Goal: Task Accomplishment & Management: Use online tool/utility

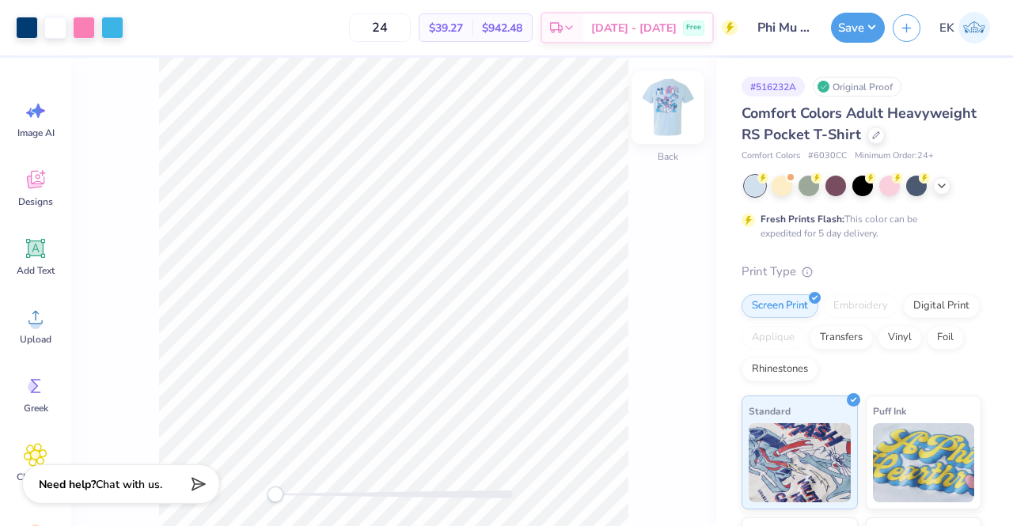
click at [674, 101] on img at bounding box center [667, 107] width 63 height 63
click at [63, 32] on div at bounding box center [55, 26] width 22 height 22
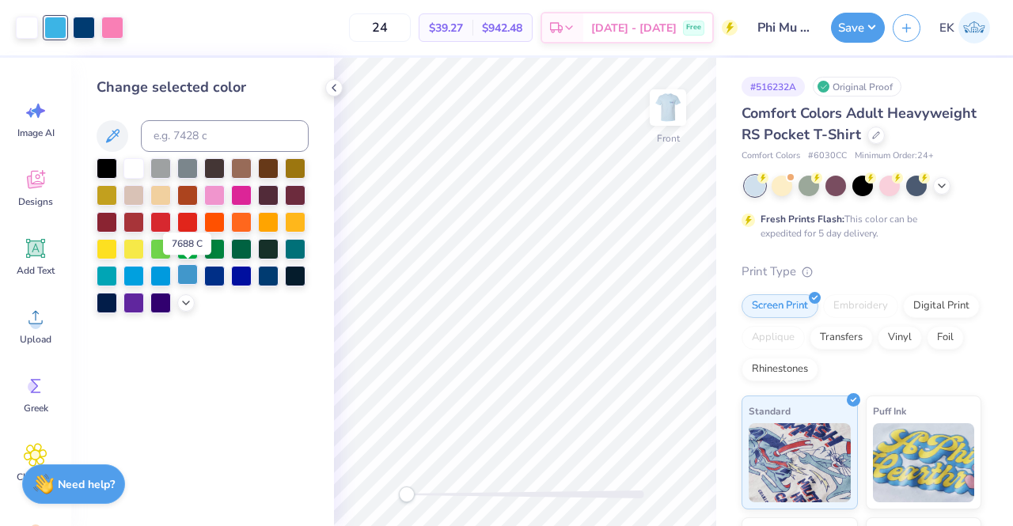
click at [188, 278] on div at bounding box center [187, 274] width 21 height 21
click at [108, 275] on div at bounding box center [107, 274] width 21 height 21
click at [189, 275] on div at bounding box center [187, 274] width 21 height 21
click at [185, 307] on icon at bounding box center [186, 301] width 13 height 13
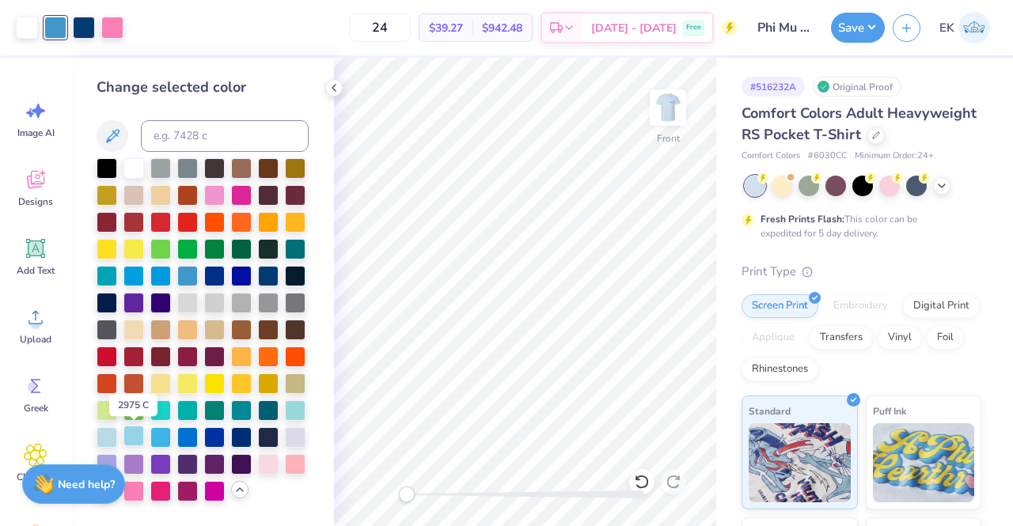
click at [139, 436] on div at bounding box center [133, 436] width 21 height 21
click at [150, 436] on div at bounding box center [160, 436] width 21 height 21
click at [298, 403] on div at bounding box center [295, 409] width 21 height 21
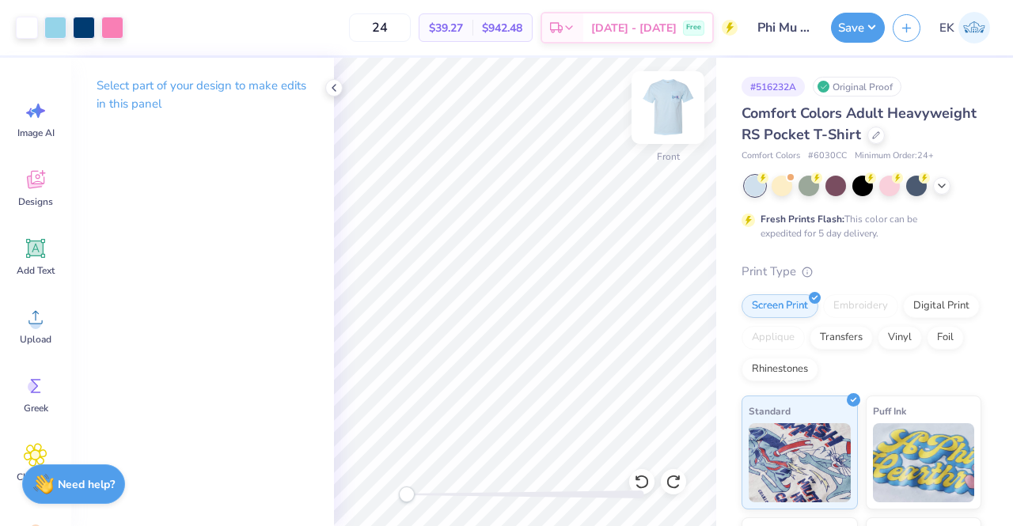
click at [668, 111] on img at bounding box center [667, 107] width 63 height 63
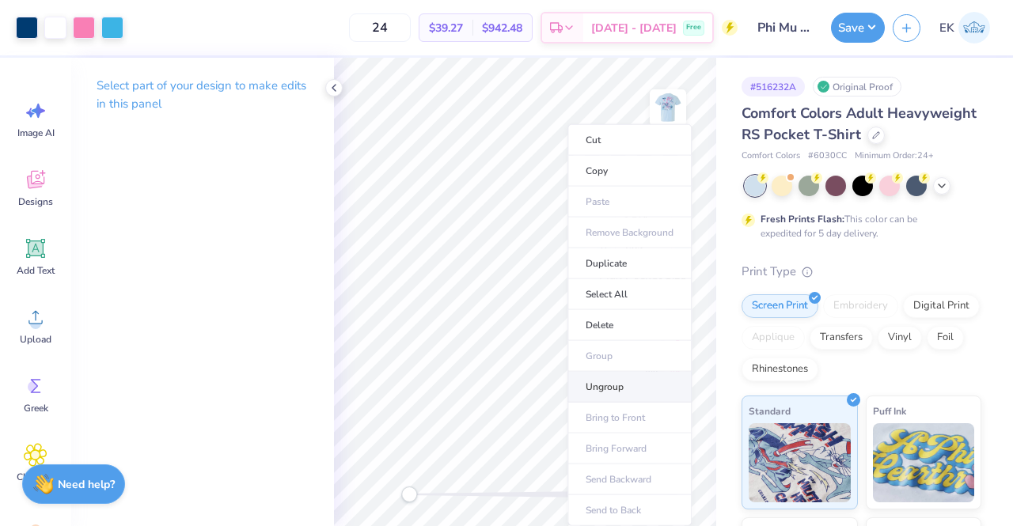
click at [662, 381] on li "Ungroup" at bounding box center [629, 387] width 124 height 31
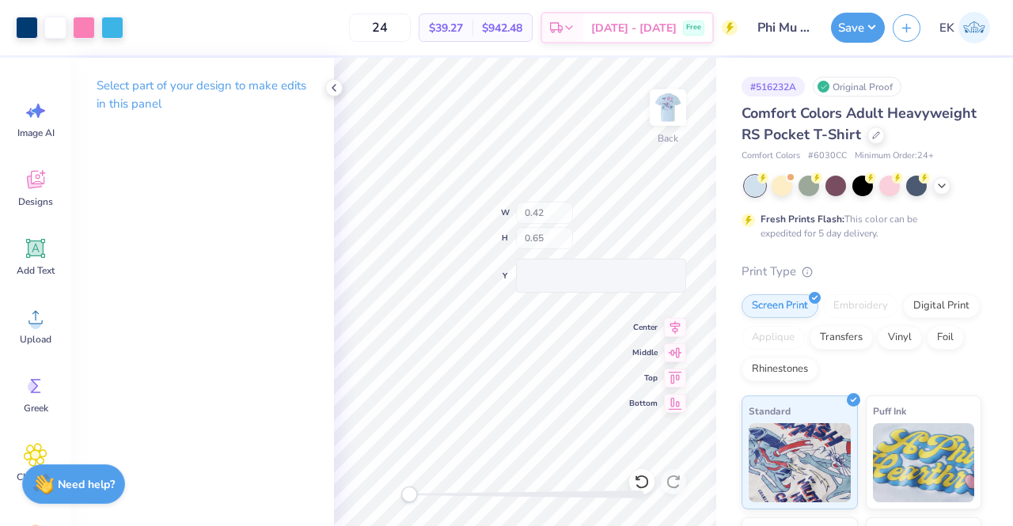
click at [569, 233] on div "Back W 0.42 H 0.65 Y Center Middle Top Bottom" at bounding box center [525, 292] width 382 height 468
click at [49, 29] on div at bounding box center [55, 26] width 22 height 22
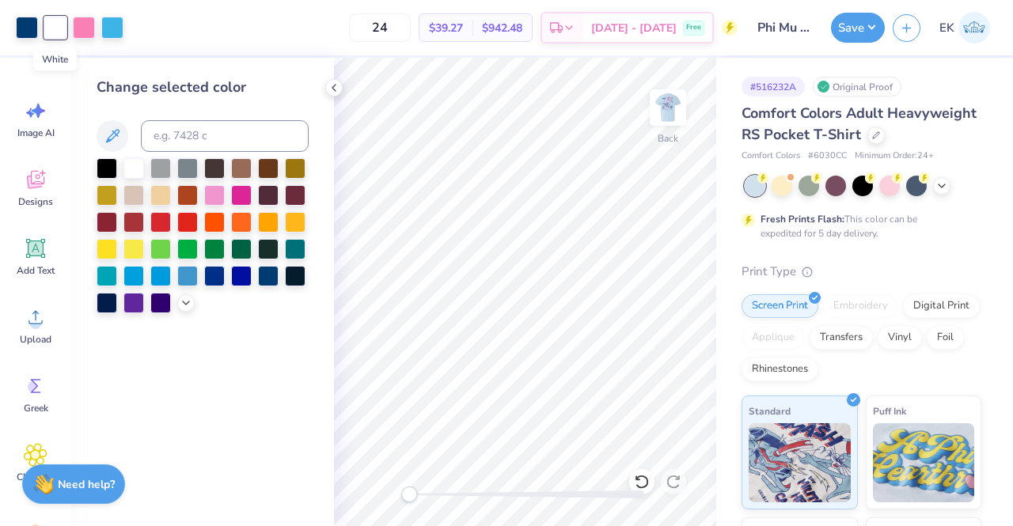
drag, startPoint x: 52, startPoint y: 25, endPoint x: 161, endPoint y: 387, distance: 378.5
click at [161, 387] on div "Change selected color" at bounding box center [202, 292] width 263 height 468
click at [267, 282] on div at bounding box center [268, 274] width 21 height 21
click at [56, 21] on div at bounding box center [55, 26] width 22 height 22
click at [269, 278] on div at bounding box center [268, 274] width 21 height 21
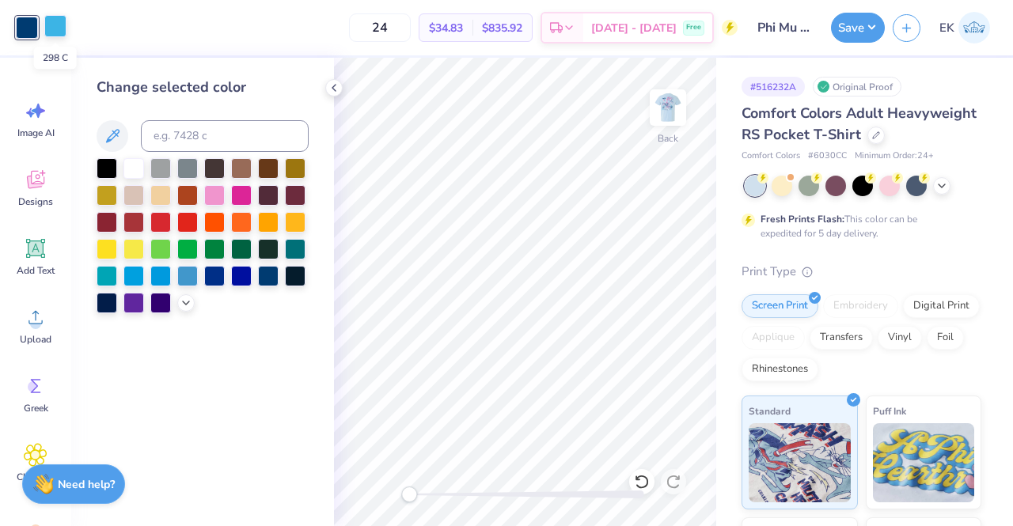
click at [51, 29] on div at bounding box center [55, 26] width 22 height 22
click at [279, 279] on div at bounding box center [268, 274] width 21 height 21
click at [670, 120] on img at bounding box center [667, 107] width 63 height 63
click at [667, 120] on img at bounding box center [668, 108] width 32 height 32
click at [411, 34] on input "24" at bounding box center [380, 27] width 62 height 28
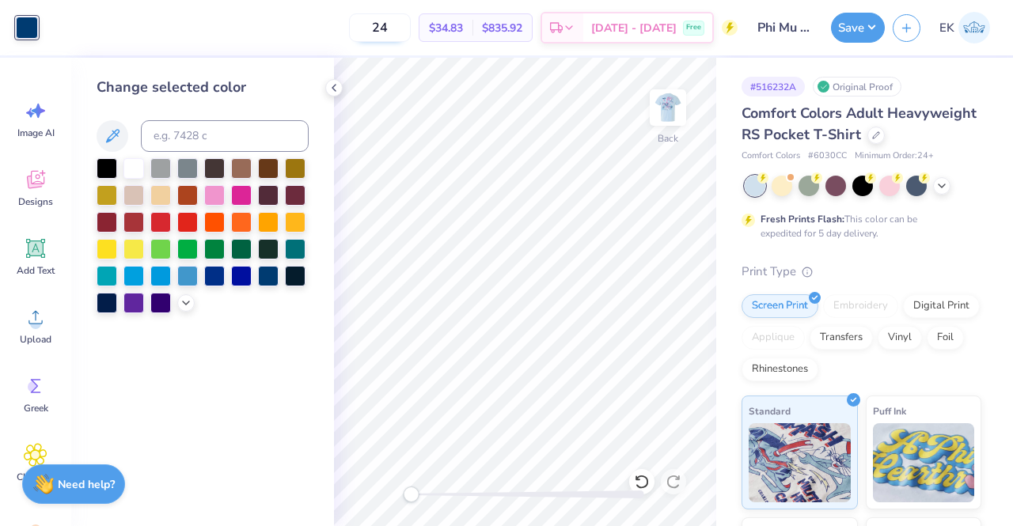
type input "2"
type input "48"
click at [662, 109] on img at bounding box center [667, 107] width 63 height 63
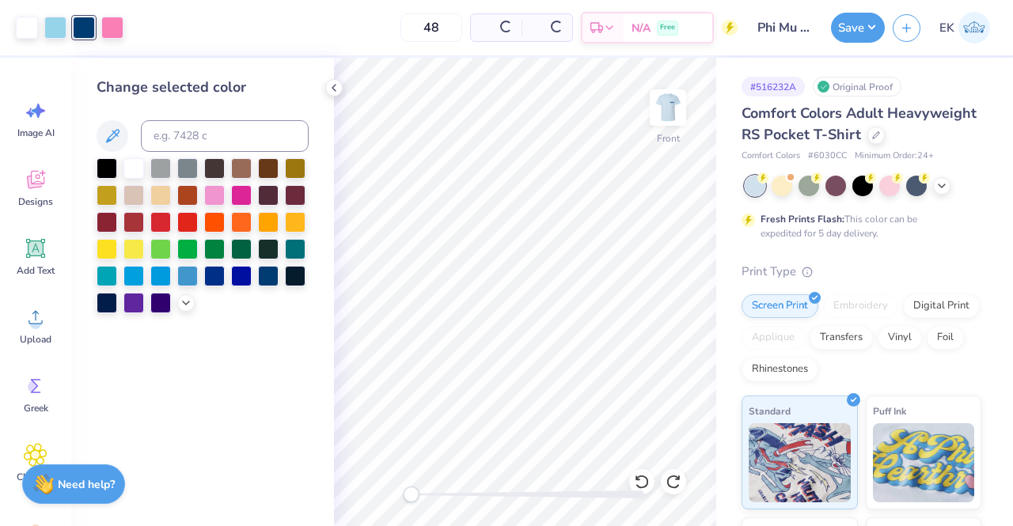
click at [662, 109] on img at bounding box center [668, 108] width 32 height 32
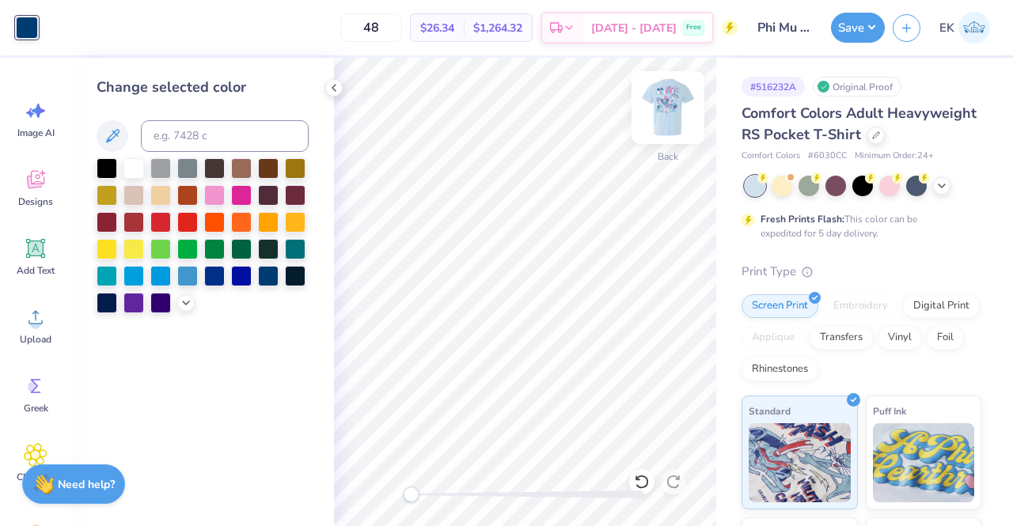
click at [670, 117] on img at bounding box center [667, 107] width 63 height 63
click at [190, 305] on icon at bounding box center [186, 301] width 13 height 13
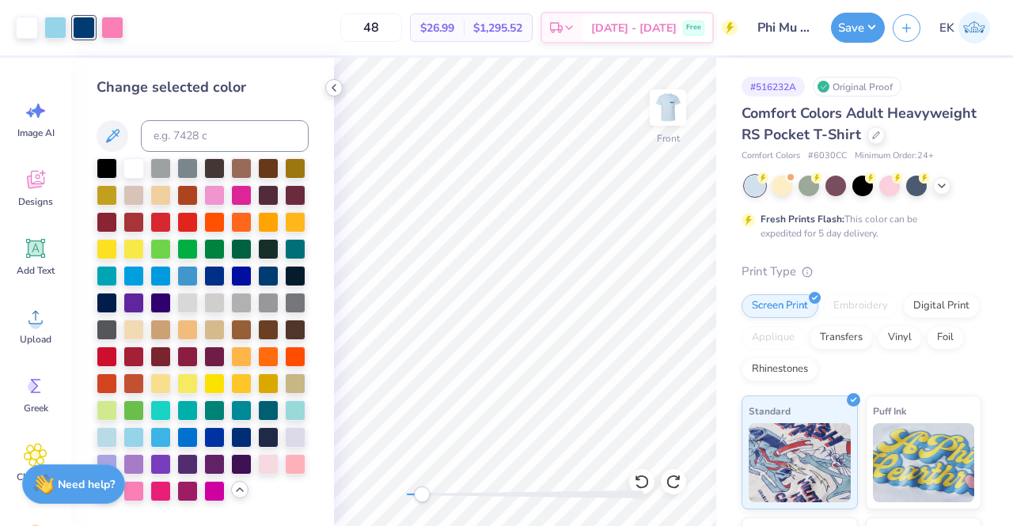
click at [328, 85] on icon at bounding box center [334, 88] width 13 height 13
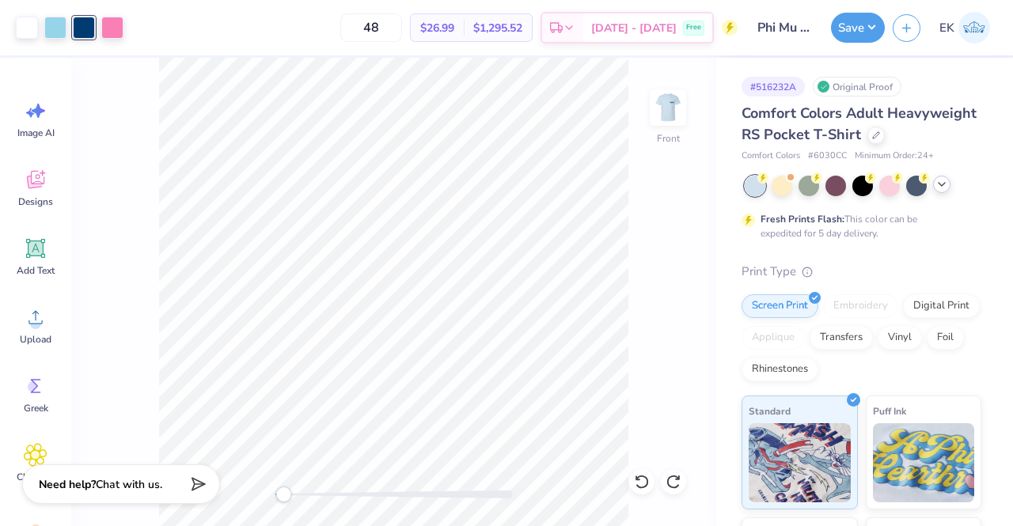
click at [940, 191] on icon at bounding box center [941, 184] width 13 height 13
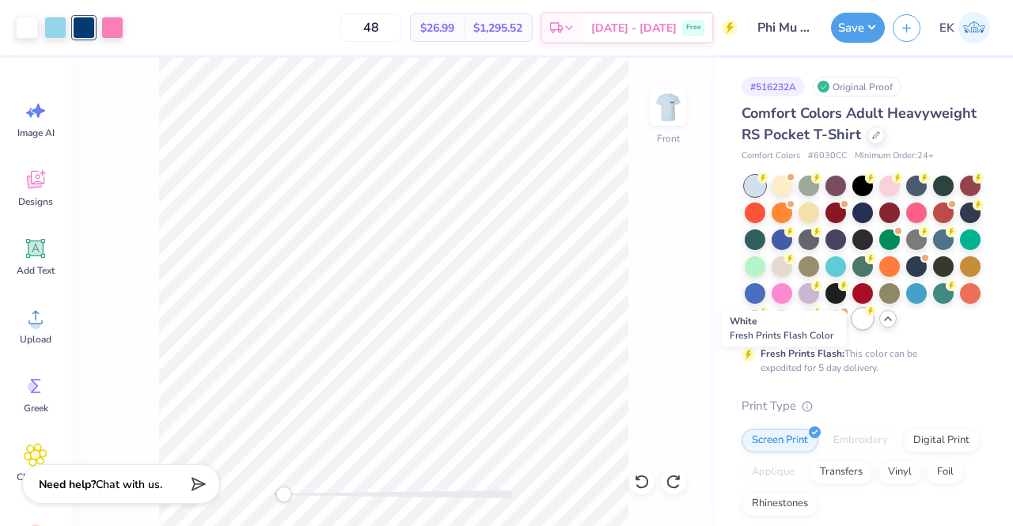
click at [852, 329] on div at bounding box center [862, 319] width 21 height 21
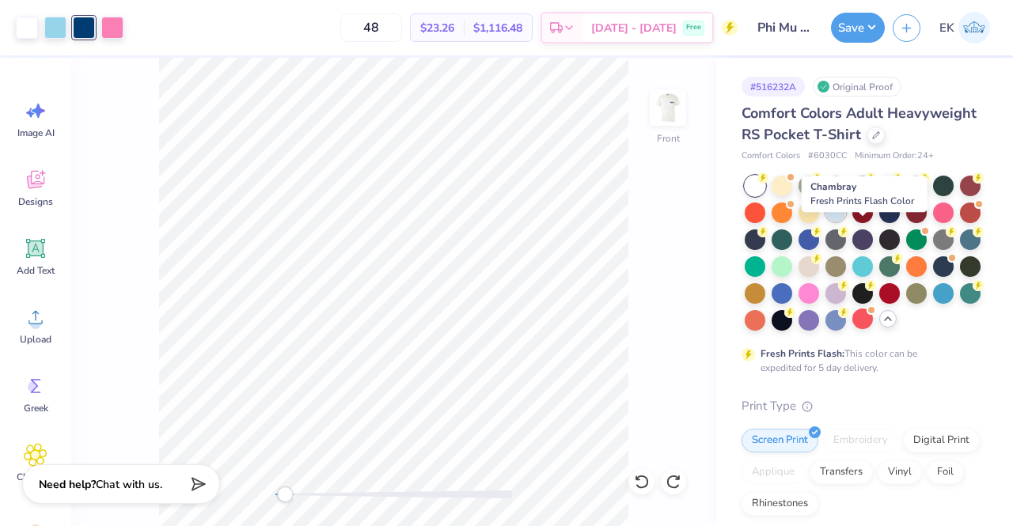
click at [849, 209] on icon at bounding box center [843, 203] width 11 height 11
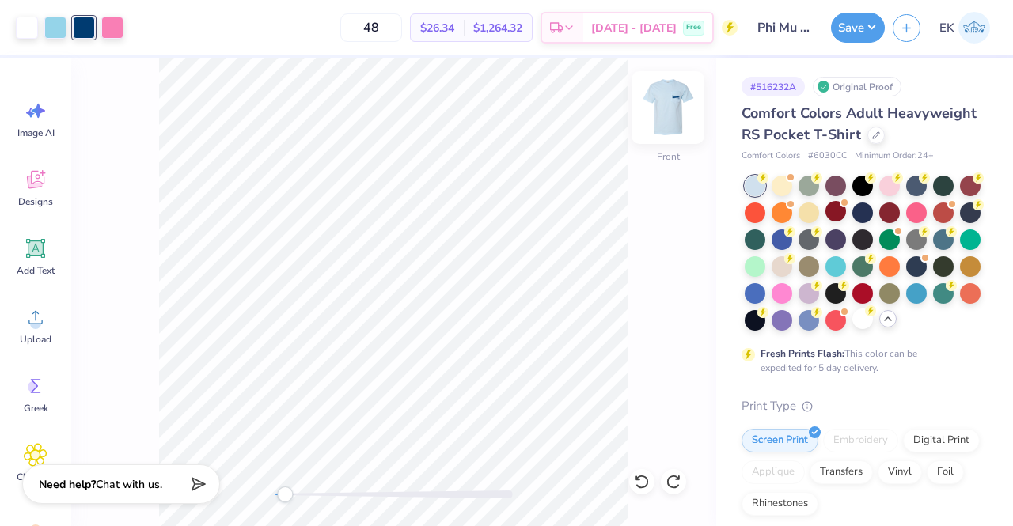
click at [673, 112] on img at bounding box center [667, 107] width 63 height 63
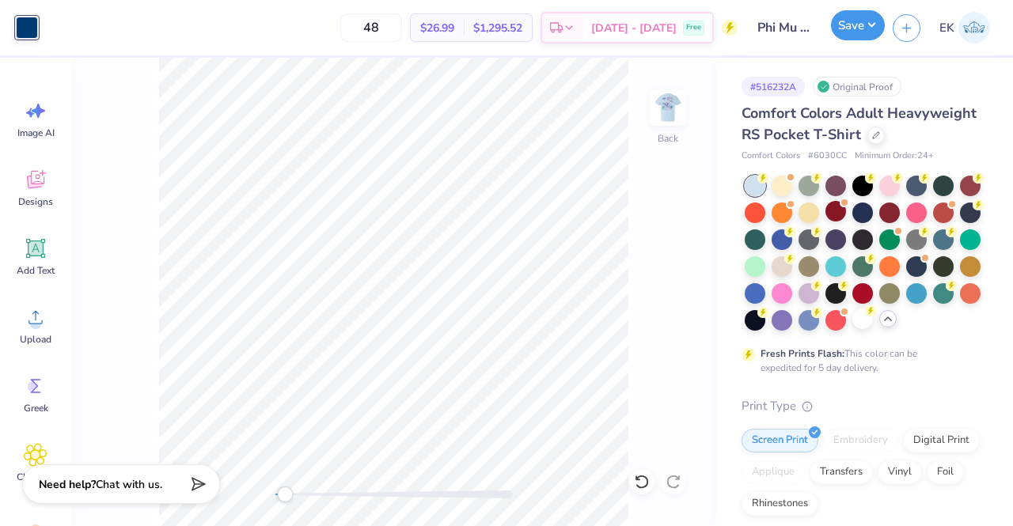
click at [860, 28] on button "Save" at bounding box center [858, 25] width 54 height 30
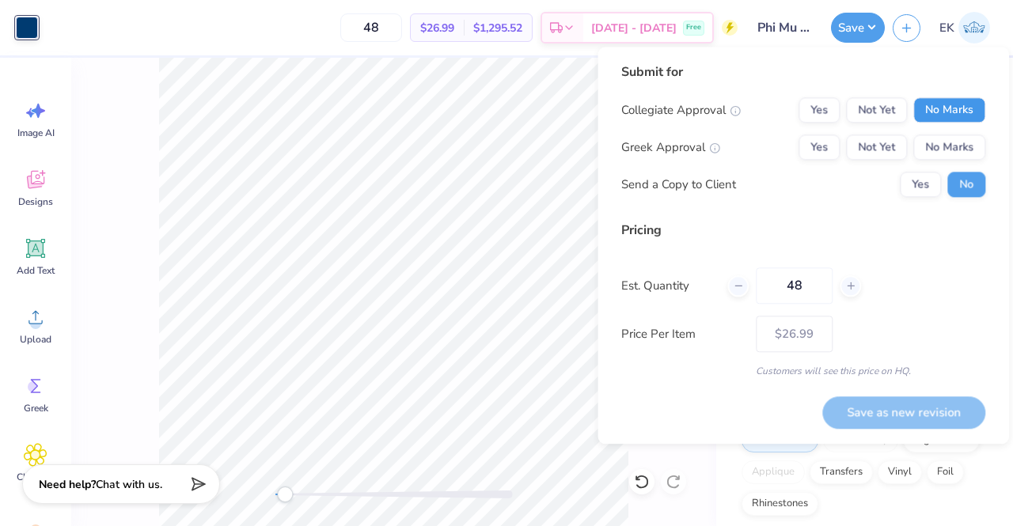
click at [972, 109] on button "No Marks" at bounding box center [949, 109] width 72 height 25
click at [836, 152] on button "Yes" at bounding box center [818, 147] width 41 height 25
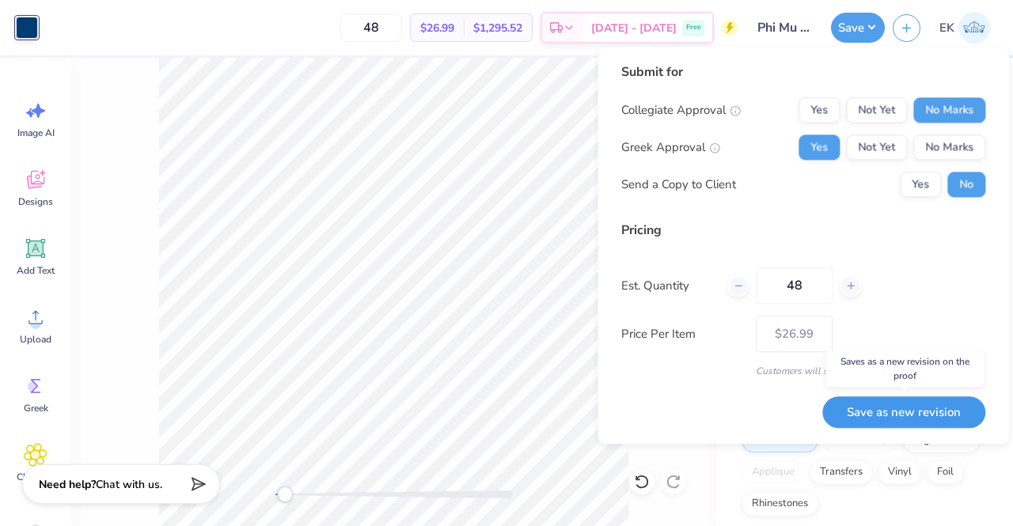
click at [904, 415] on button "Save as new revision" at bounding box center [903, 412] width 163 height 32
type input "$26.99"
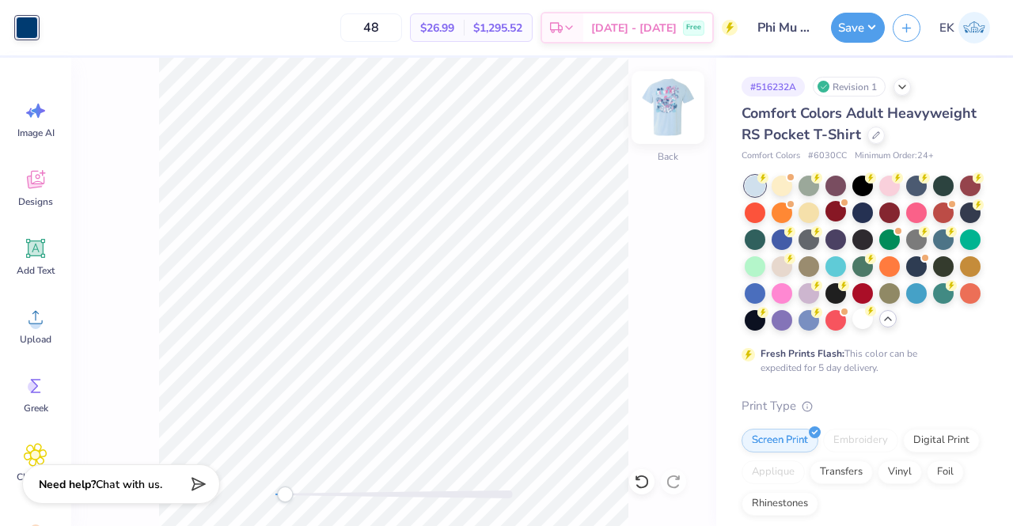
click at [678, 107] on img at bounding box center [667, 107] width 63 height 63
click at [118, 25] on div at bounding box center [112, 26] width 22 height 22
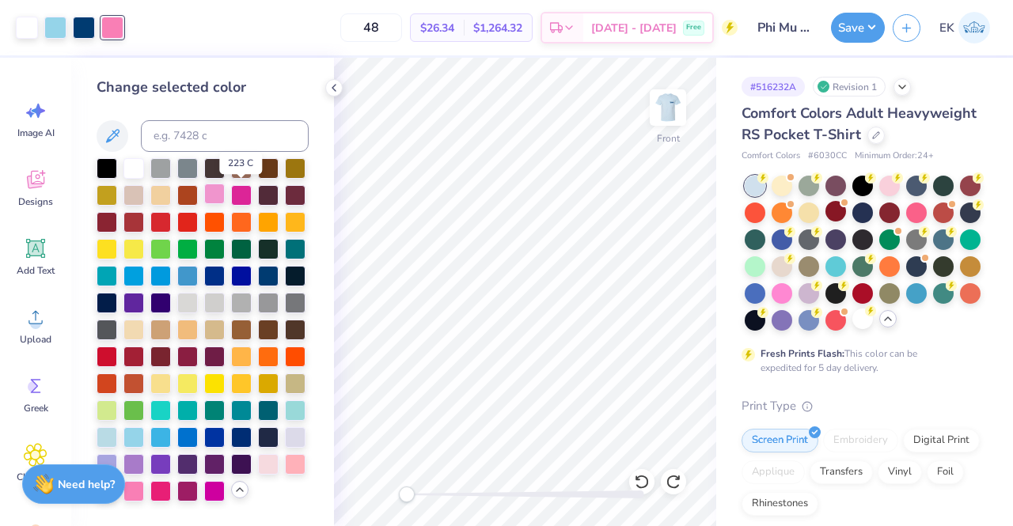
click at [225, 195] on div at bounding box center [214, 194] width 21 height 21
click at [144, 480] on div at bounding box center [133, 490] width 21 height 21
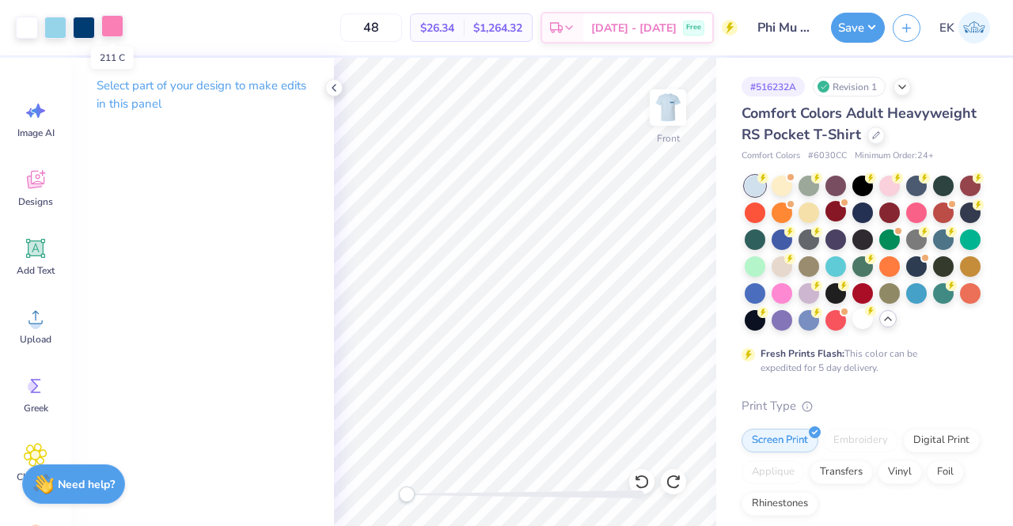
click at [114, 28] on div at bounding box center [112, 26] width 22 height 22
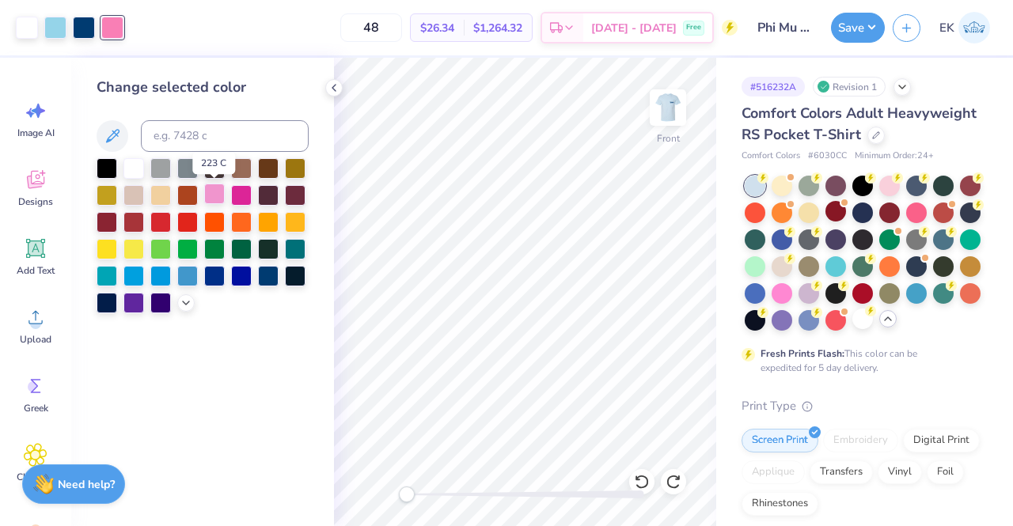
click at [207, 187] on div at bounding box center [214, 194] width 21 height 21
click at [184, 302] on icon at bounding box center [186, 301] width 13 height 13
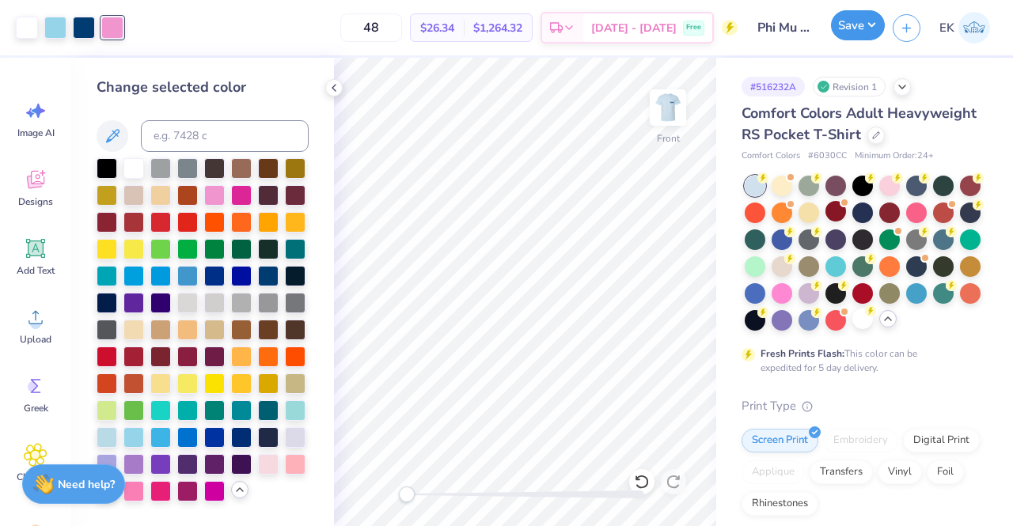
click at [867, 37] on button "Save" at bounding box center [858, 25] width 54 height 30
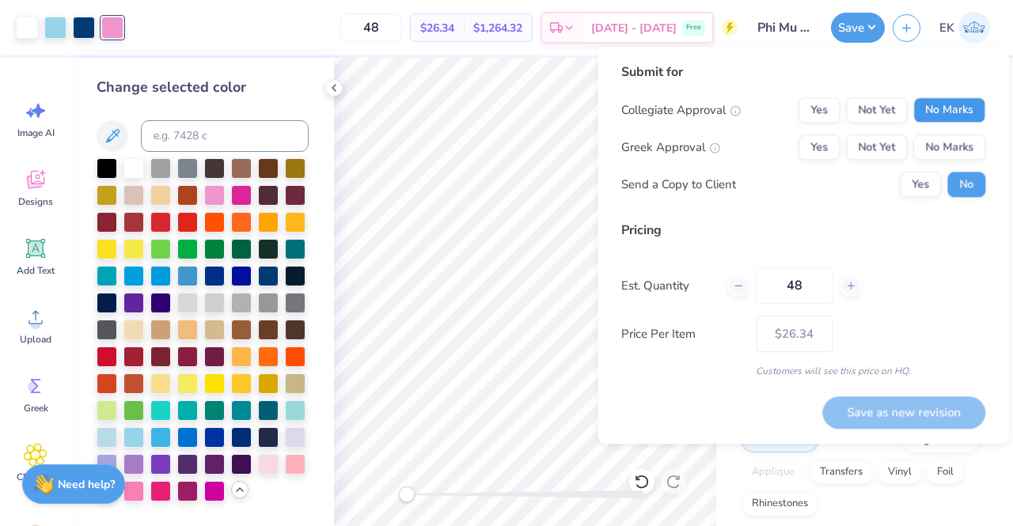
click at [942, 118] on button "No Marks" at bounding box center [949, 109] width 72 height 25
click at [817, 144] on button "Yes" at bounding box center [818, 147] width 41 height 25
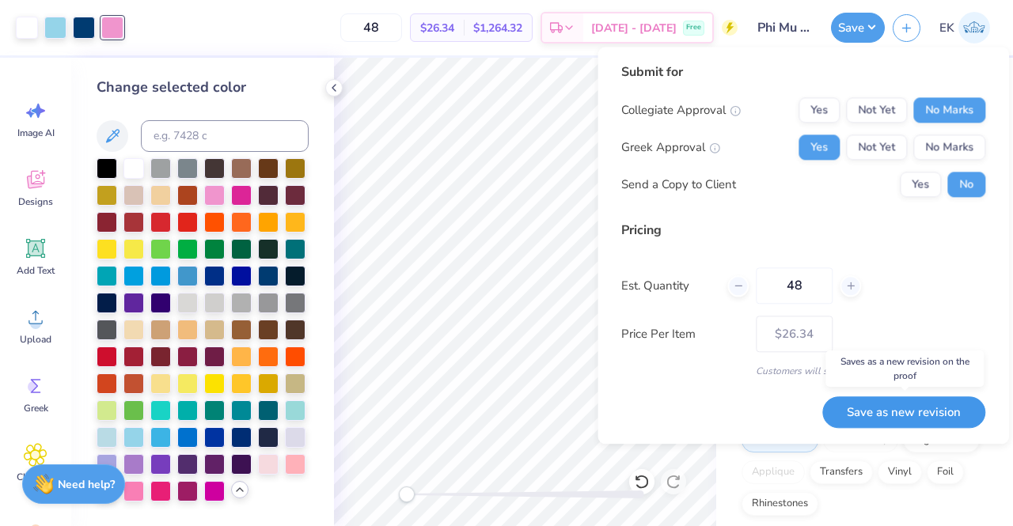
click at [950, 401] on button "Save as new revision" at bounding box center [903, 412] width 163 height 32
type input "$26.34"
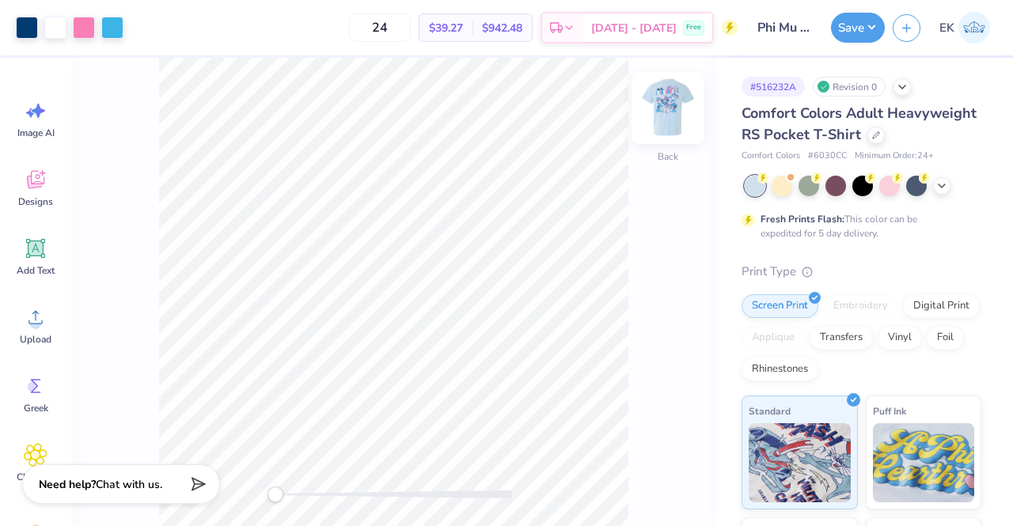
click at [669, 100] on img at bounding box center [667, 107] width 63 height 63
click at [59, 28] on div at bounding box center [55, 26] width 22 height 22
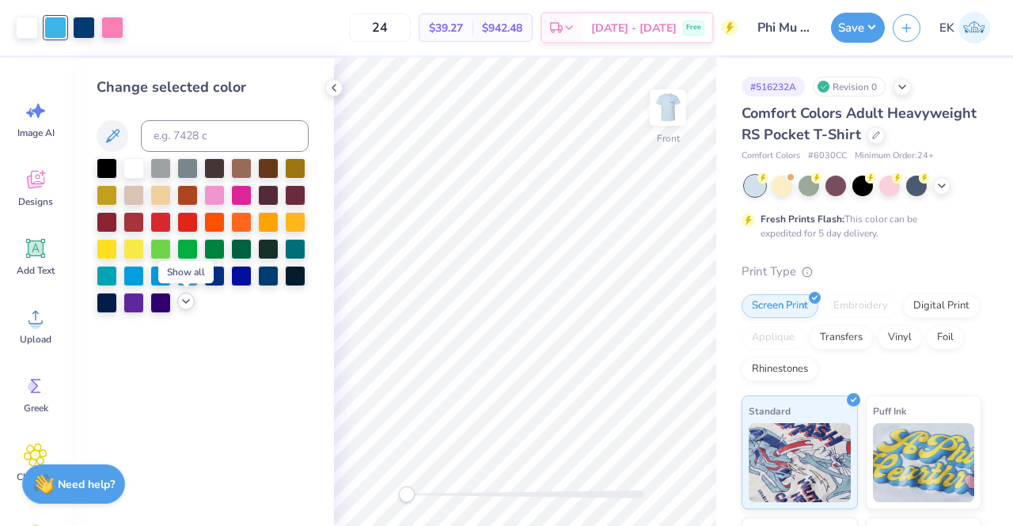
click at [180, 297] on icon at bounding box center [186, 301] width 13 height 13
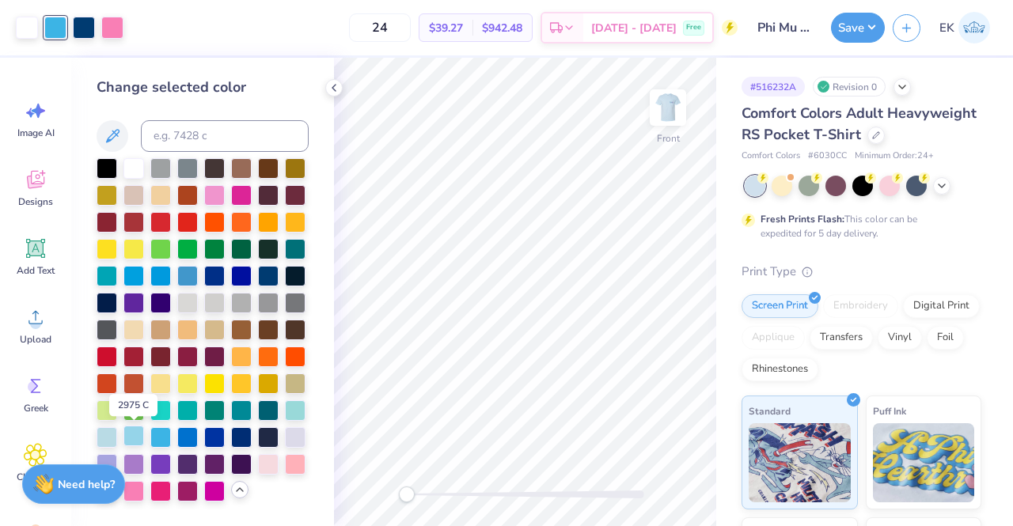
click at [131, 441] on div at bounding box center [133, 436] width 21 height 21
click at [211, 194] on div at bounding box center [214, 194] width 21 height 21
click at [136, 437] on div at bounding box center [133, 436] width 21 height 21
click at [113, 31] on div at bounding box center [112, 26] width 22 height 22
click at [214, 197] on div at bounding box center [214, 194] width 21 height 21
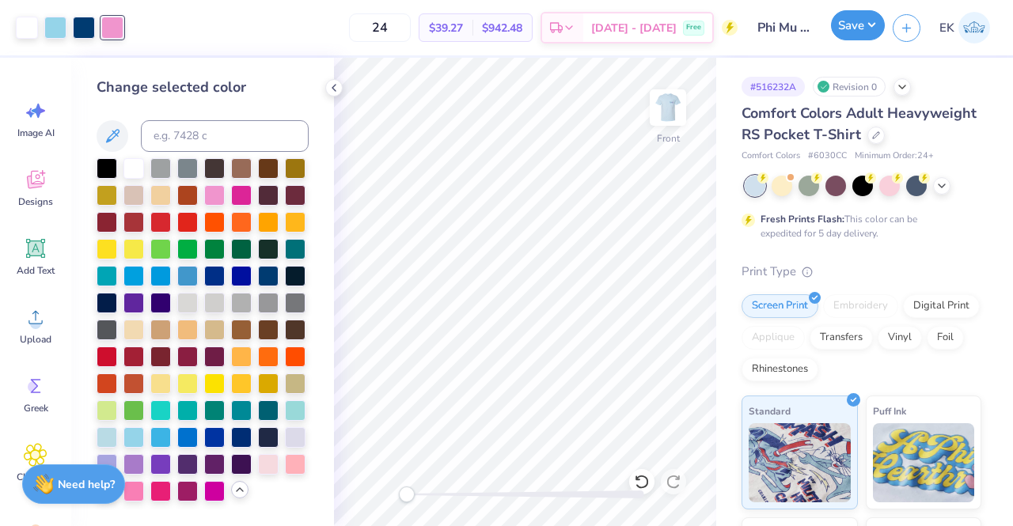
click at [864, 25] on button "Save" at bounding box center [858, 25] width 54 height 30
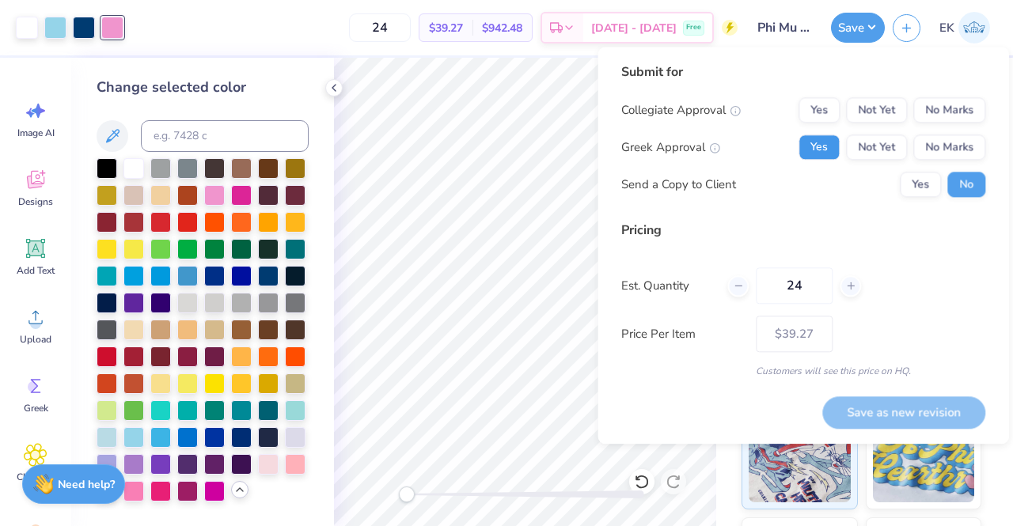
click at [839, 145] on button "Yes" at bounding box center [818, 147] width 41 height 25
click at [950, 109] on button "No Marks" at bounding box center [949, 109] width 72 height 25
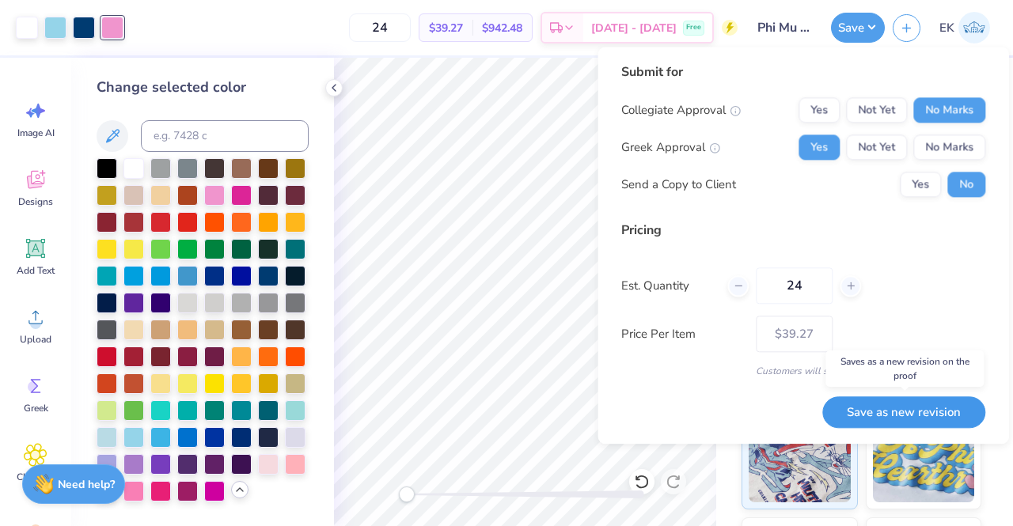
click at [934, 405] on button "Save as new revision" at bounding box center [903, 412] width 163 height 32
type input "$39.27"
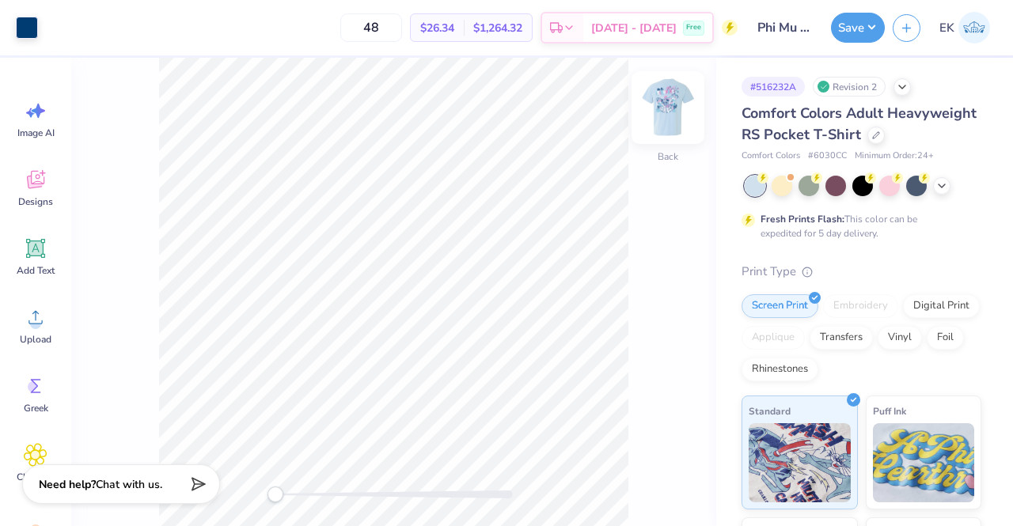
click at [671, 105] on img at bounding box center [667, 107] width 63 height 63
